Goal: Book appointment/travel/reservation

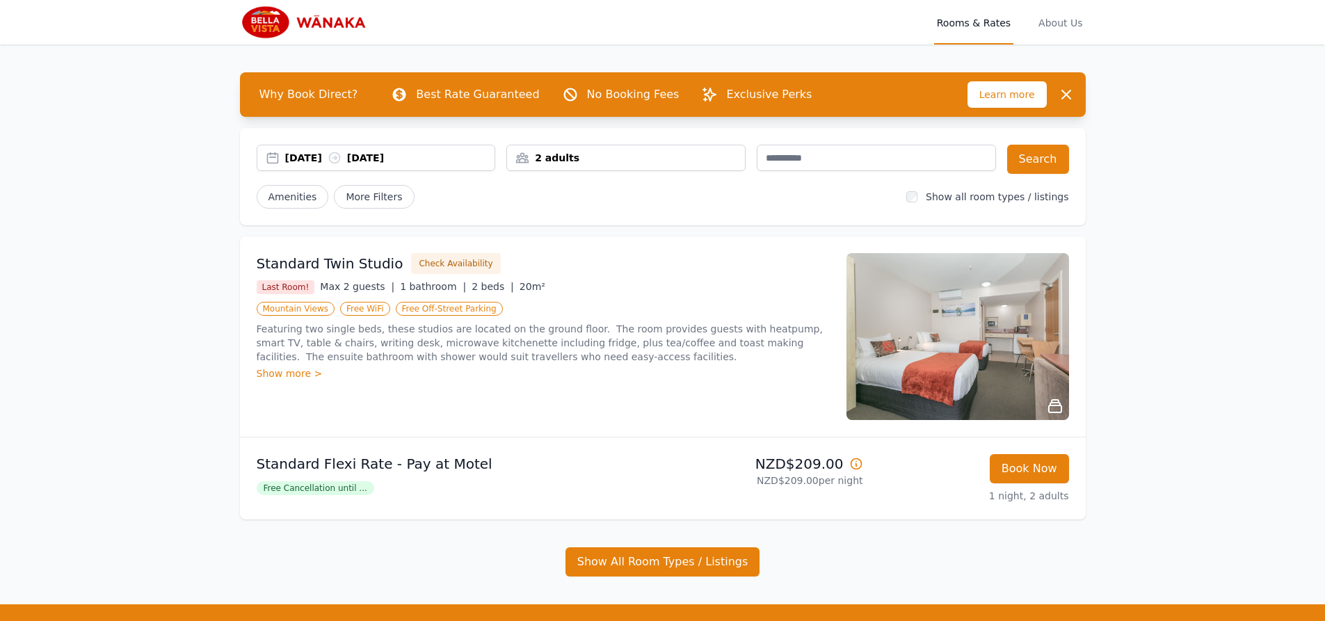
click at [322, 159] on div "[DATE] [DATE]" at bounding box center [390, 158] width 210 height 14
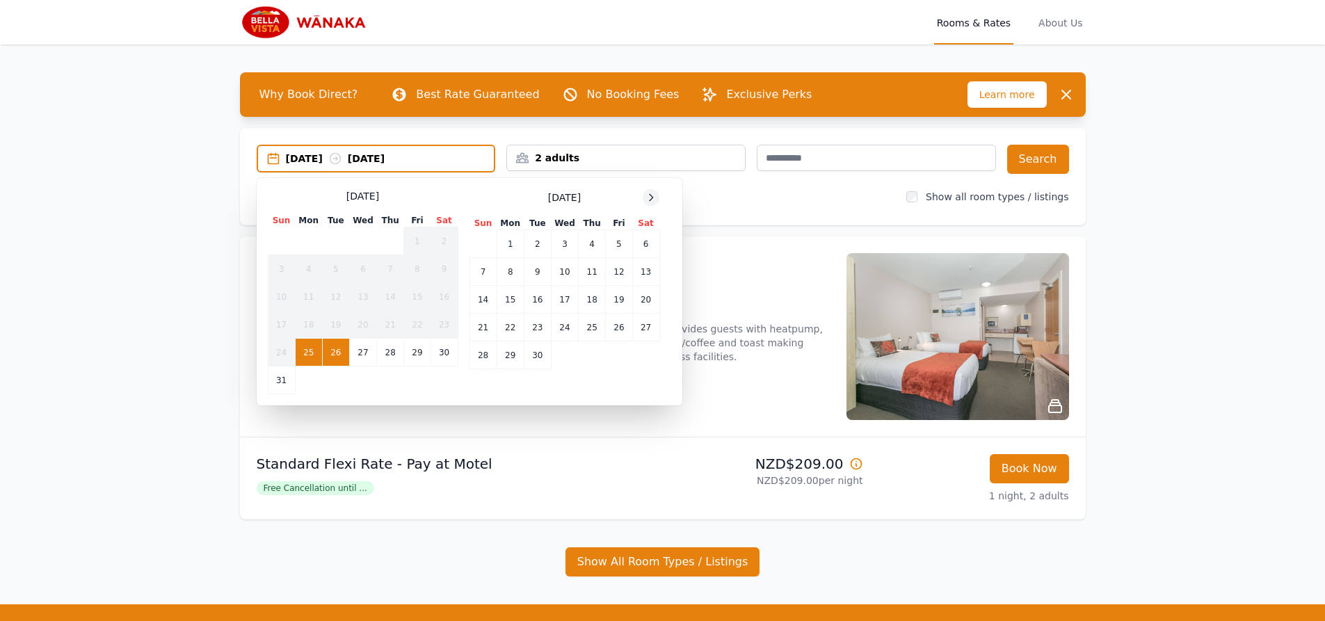
click at [652, 198] on icon at bounding box center [650, 197] width 11 height 11
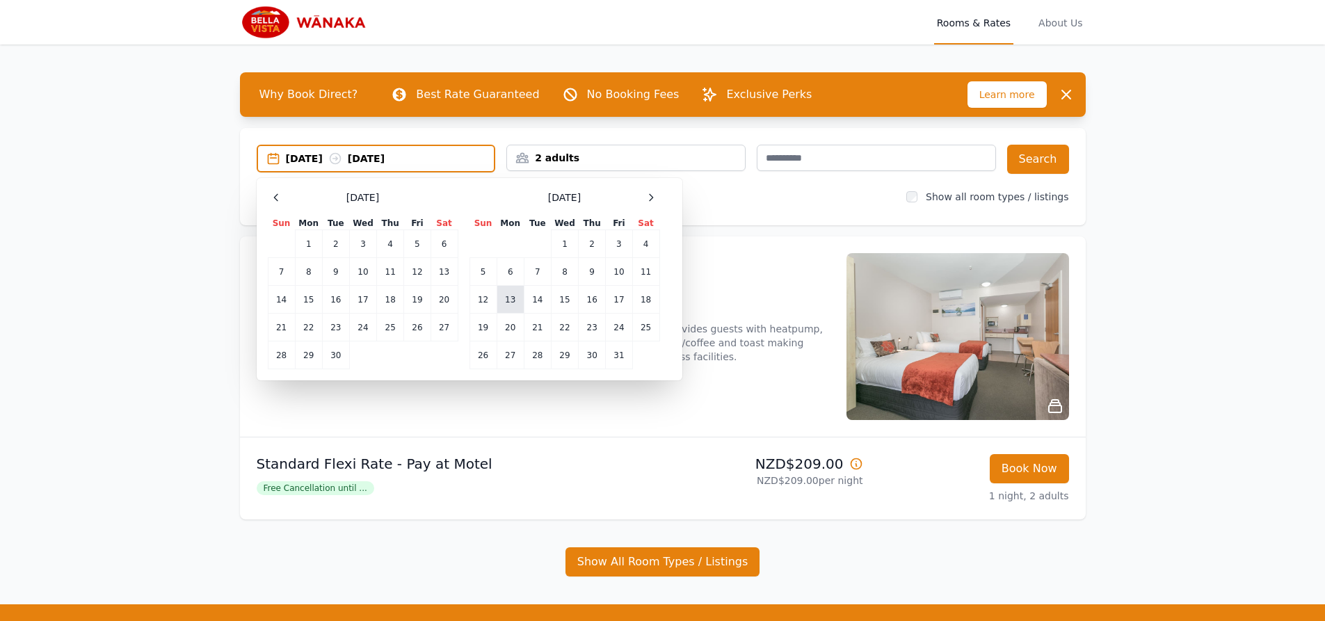
click at [513, 300] on td "13" at bounding box center [510, 300] width 27 height 28
click at [696, 166] on div "2 adults" at bounding box center [625, 158] width 239 height 26
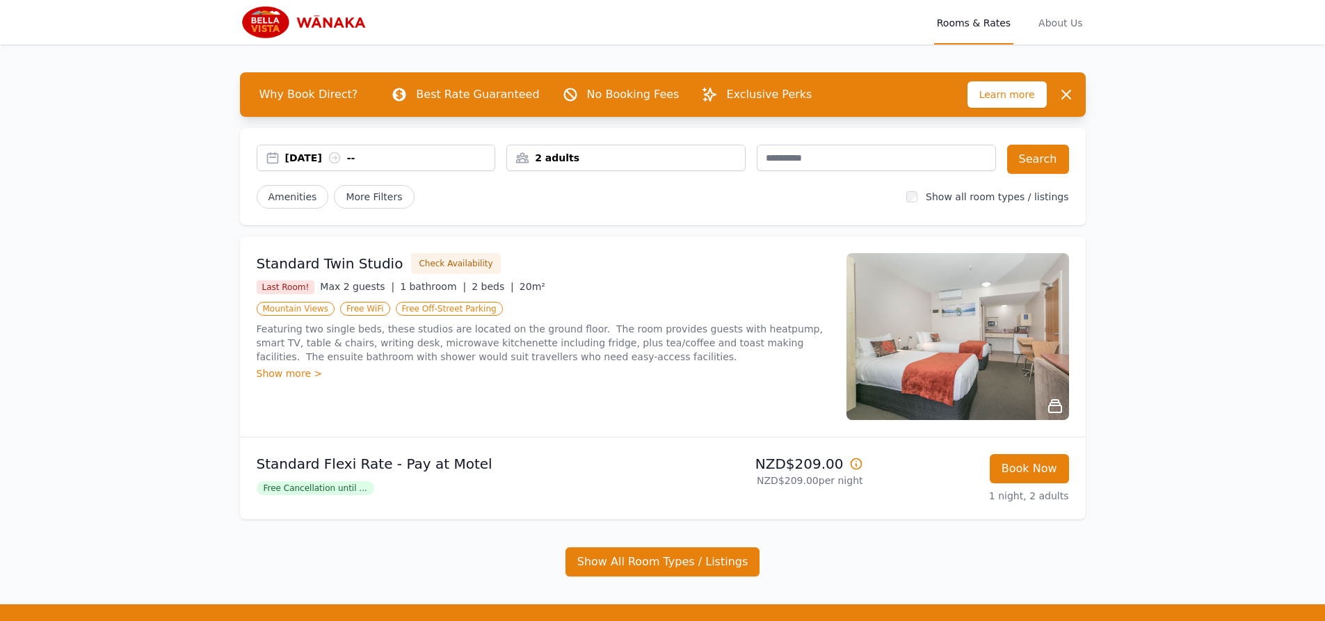
click at [714, 162] on div "2 adults" at bounding box center [626, 158] width 238 height 14
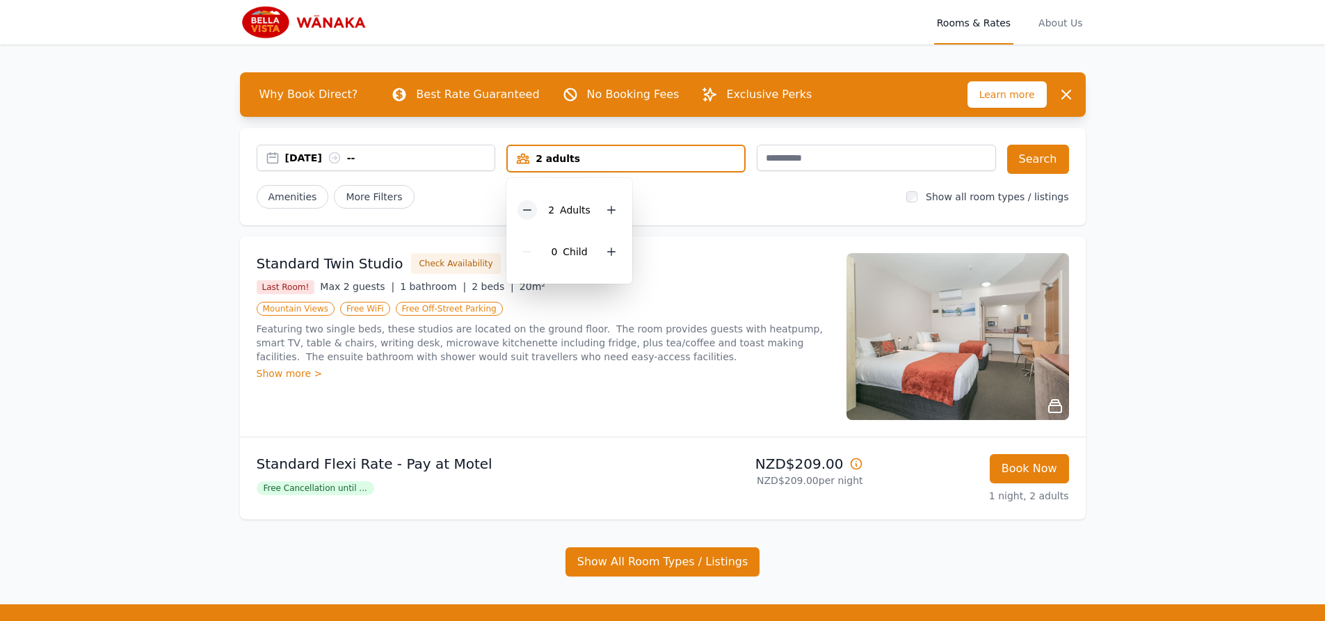
click at [533, 211] on icon at bounding box center [527, 209] width 11 height 11
click at [1233, 277] on div "Open main menu Rooms & Rates About Us Why Book Direct? Best Rate Guaranteed No …" at bounding box center [662, 351] width 1325 height 702
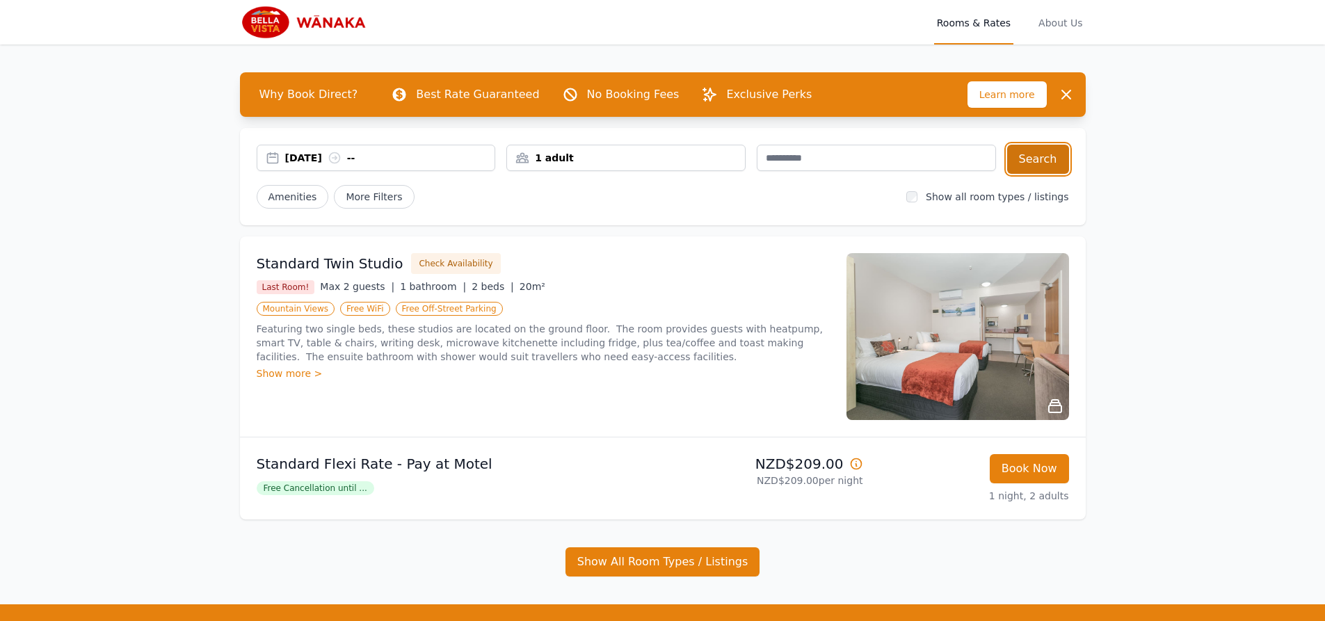
click at [1042, 156] on button "Search" at bounding box center [1038, 159] width 62 height 29
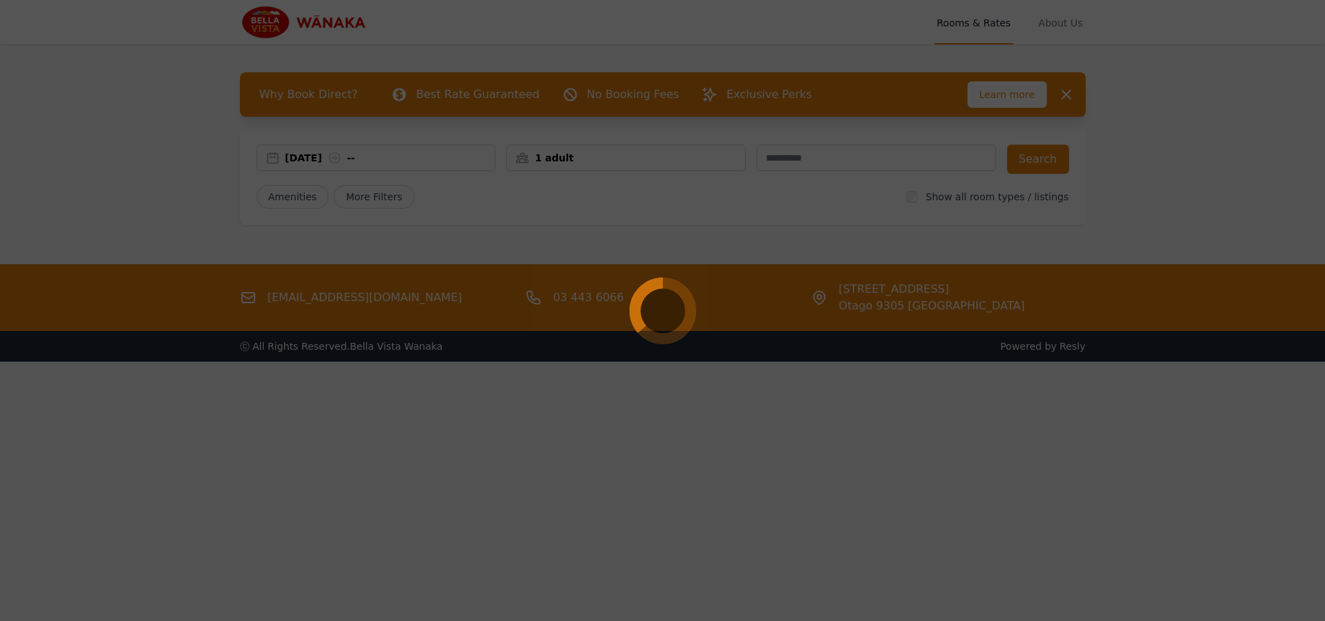
click at [709, 472] on div at bounding box center [662, 310] width 1325 height 621
